Goal: Task Accomplishment & Management: Manage account settings

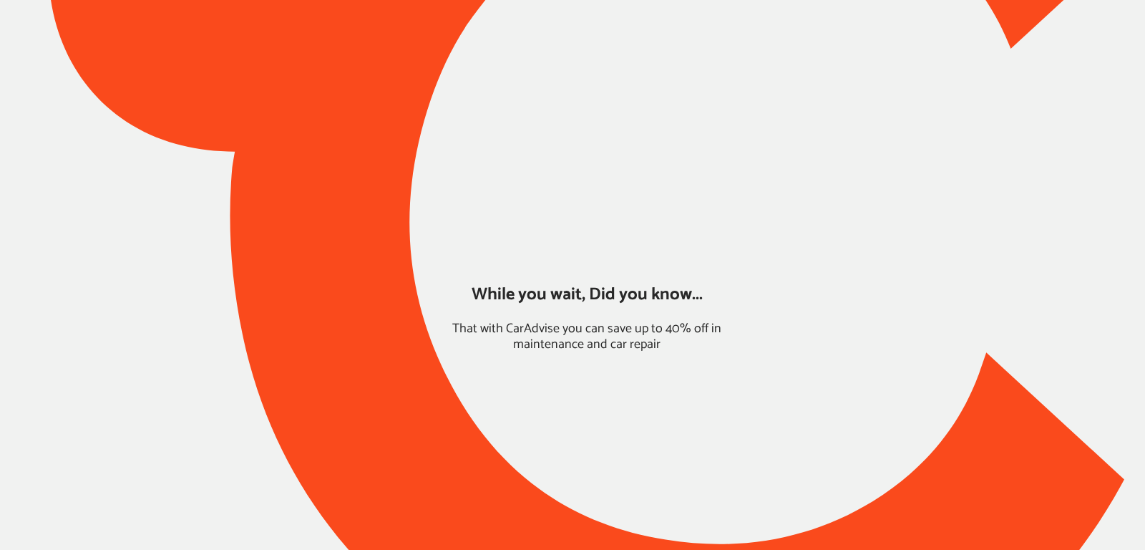
type input "*****"
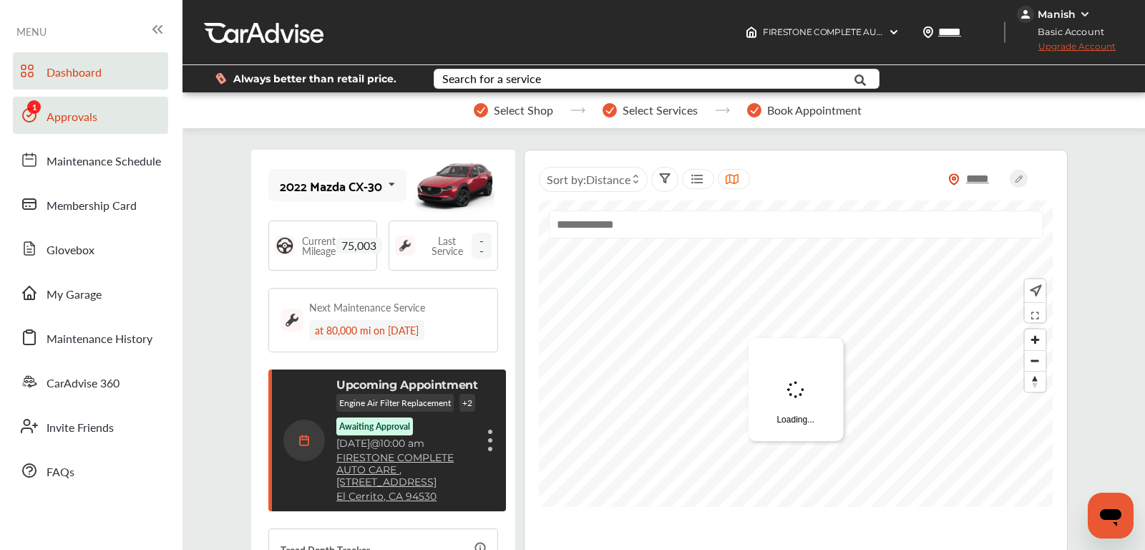
click at [69, 107] on link "Approvals" at bounding box center [90, 115] width 155 height 37
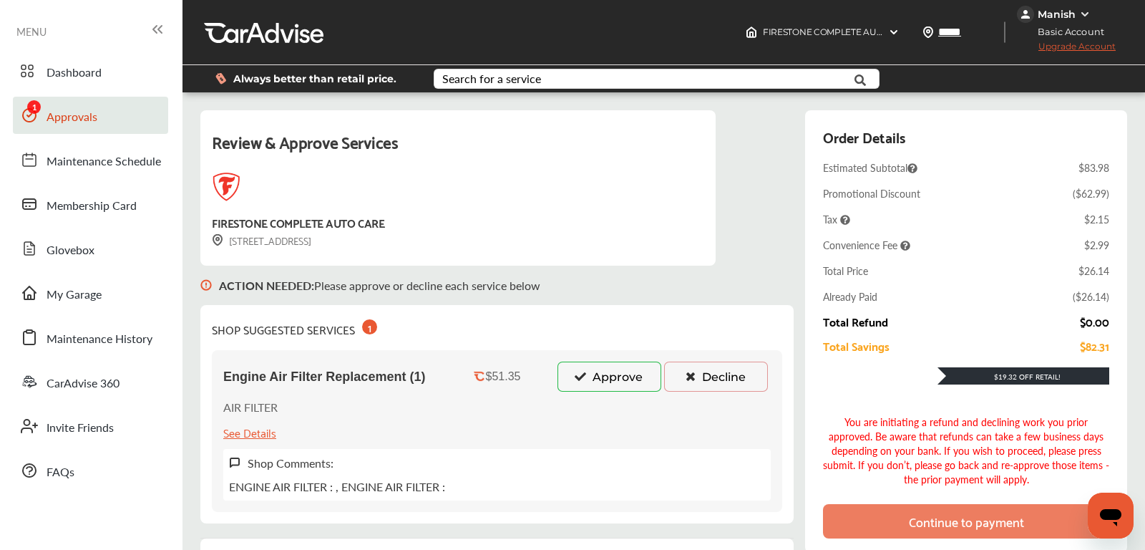
click at [703, 373] on button "Decline" at bounding box center [716, 376] width 104 height 30
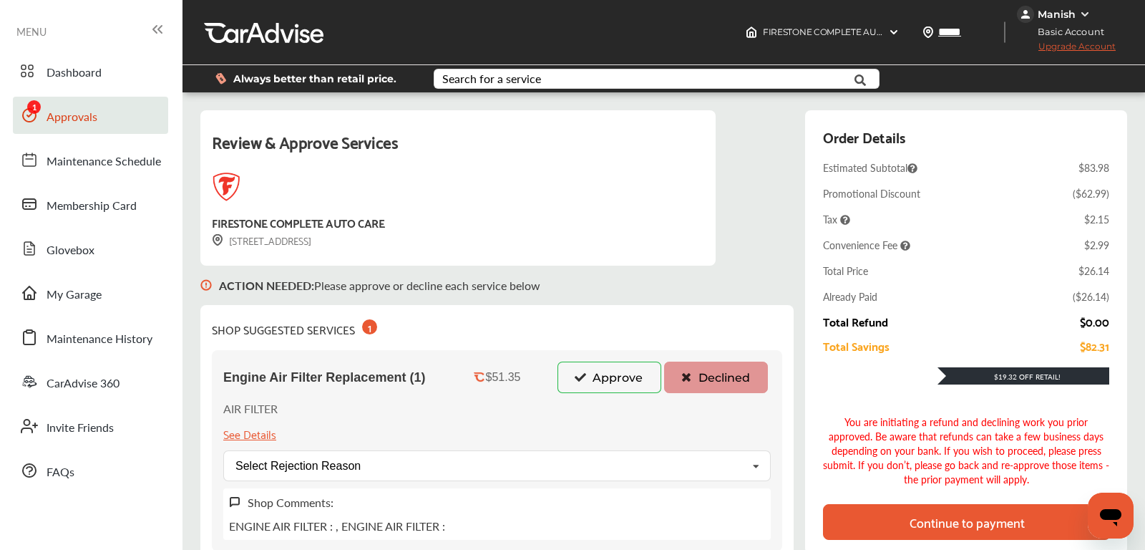
click at [901, 523] on div "Continue to payment" at bounding box center [967, 522] width 288 height 36
